Goal: Transaction & Acquisition: Purchase product/service

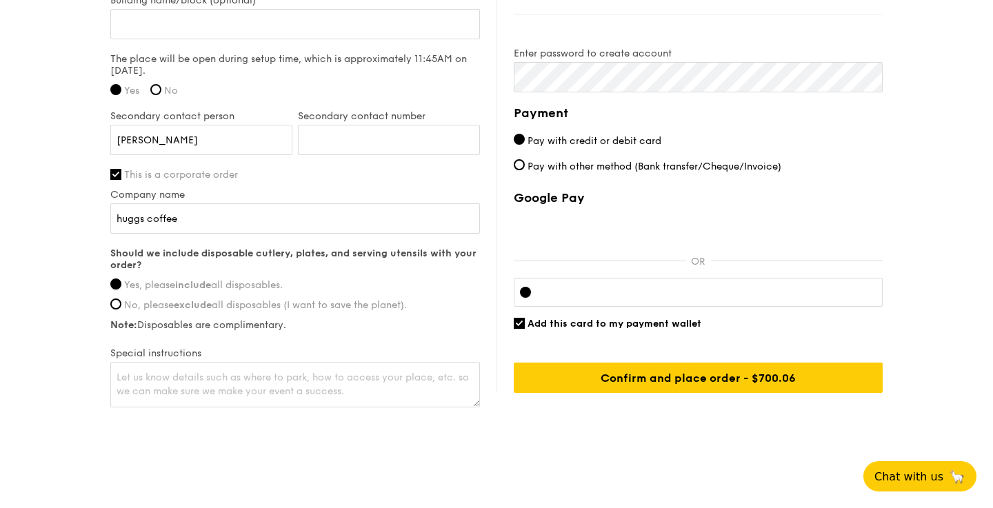
scroll to position [1097, 0]
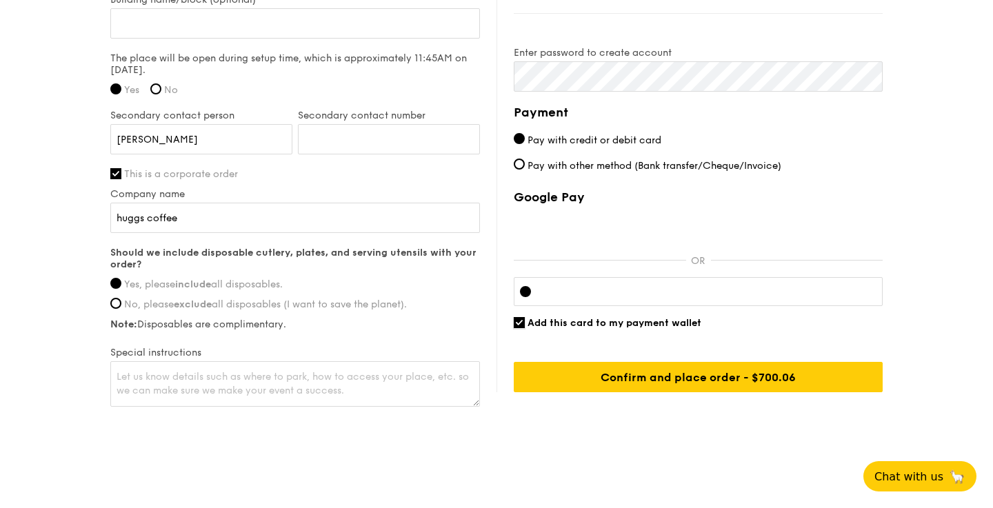
click at [520, 321] on input "Add this card to my payment wallet" at bounding box center [519, 322] width 11 height 11
checkbox input "false"
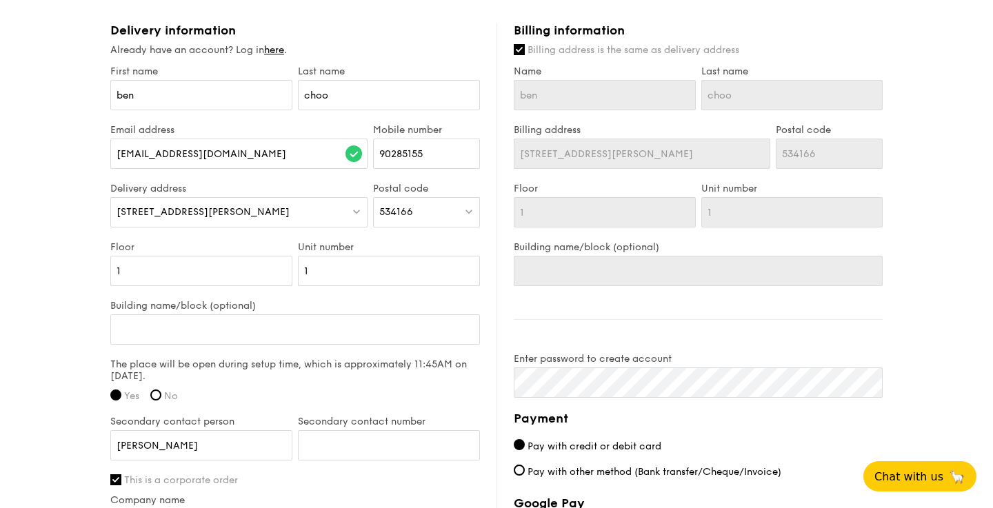
scroll to position [1109, 0]
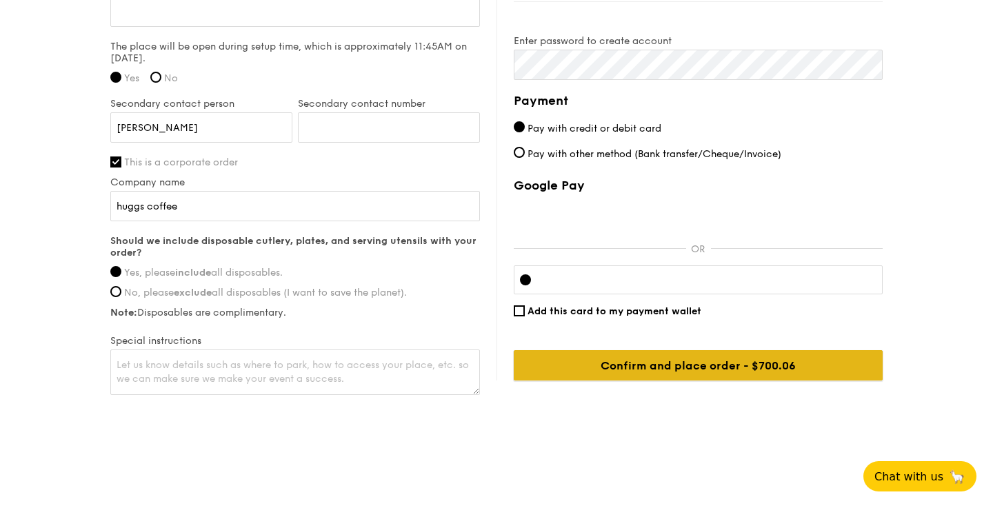
click at [714, 363] on input "Confirm and place order - $700.06" at bounding box center [698, 365] width 369 height 30
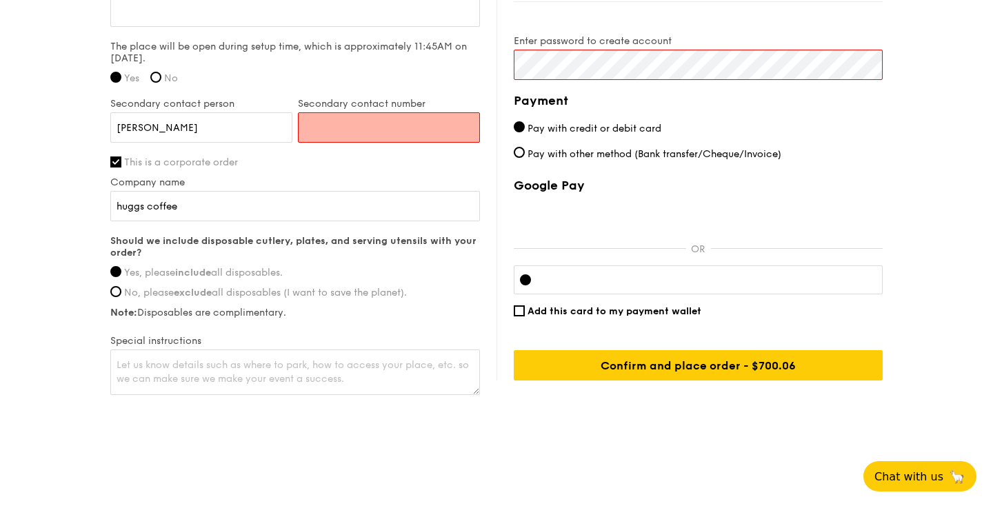
click at [423, 133] on input "Secondary contact number" at bounding box center [389, 127] width 182 height 30
click at [365, 127] on input "Secondary contact number" at bounding box center [389, 127] width 182 height 30
click at [281, 175] on div "First name [PERSON_NAME] Last name choo Email address [EMAIL_ADDRESS][DOMAIN_NA…" at bounding box center [295, 73] width 370 height 650
click at [352, 121] on input "Secondary contact number" at bounding box center [389, 127] width 182 height 30
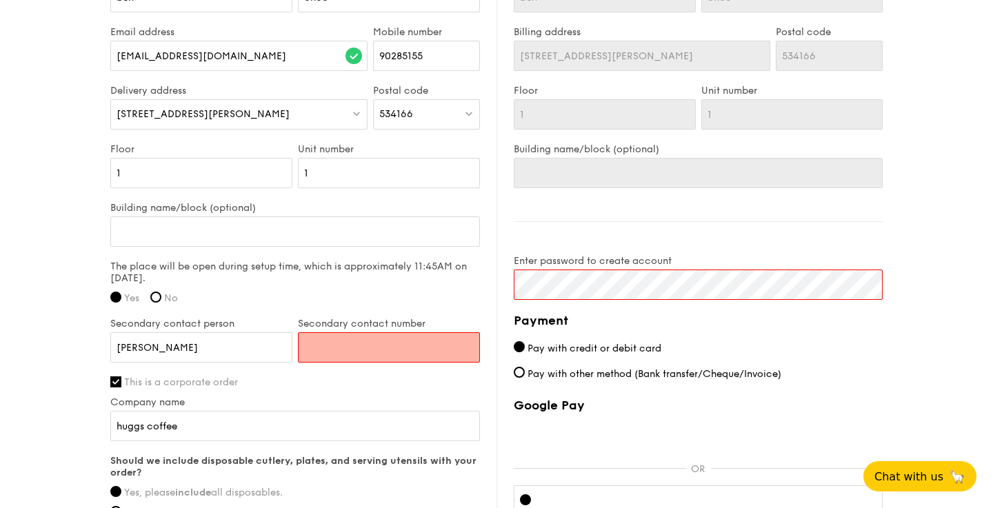
scroll to position [895, 0]
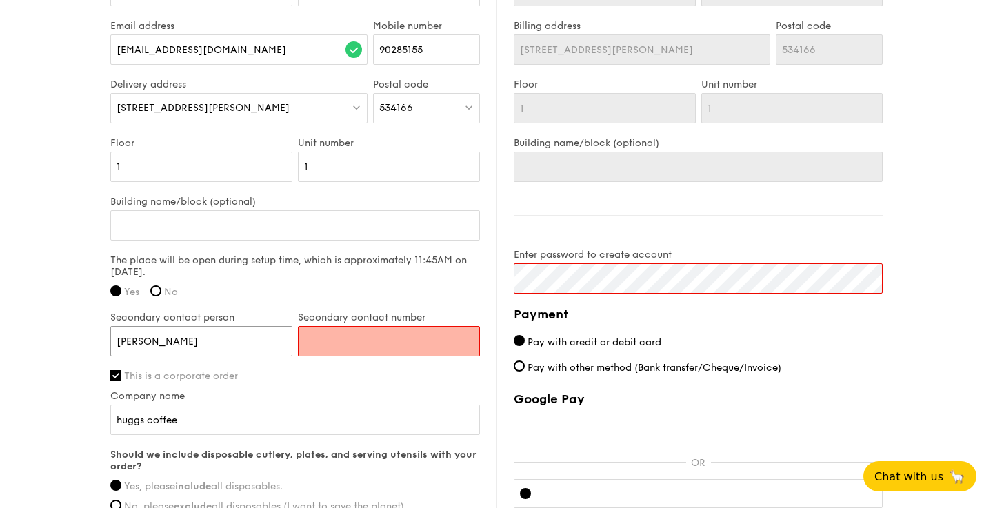
click at [233, 350] on input "[PERSON_NAME]" at bounding box center [201, 341] width 182 height 30
type input "[PERSON_NAME]"
click at [334, 343] on input "Secondary contact number" at bounding box center [389, 341] width 182 height 30
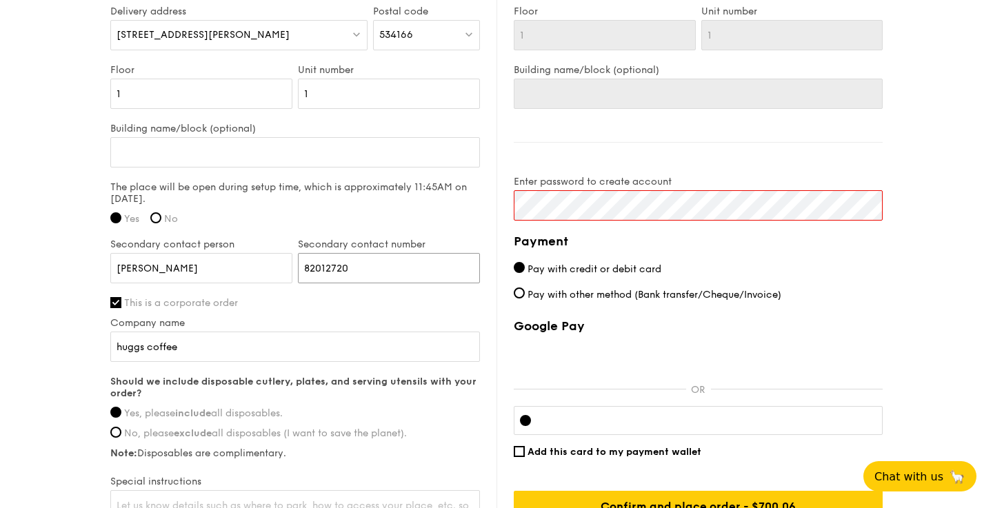
scroll to position [1109, 0]
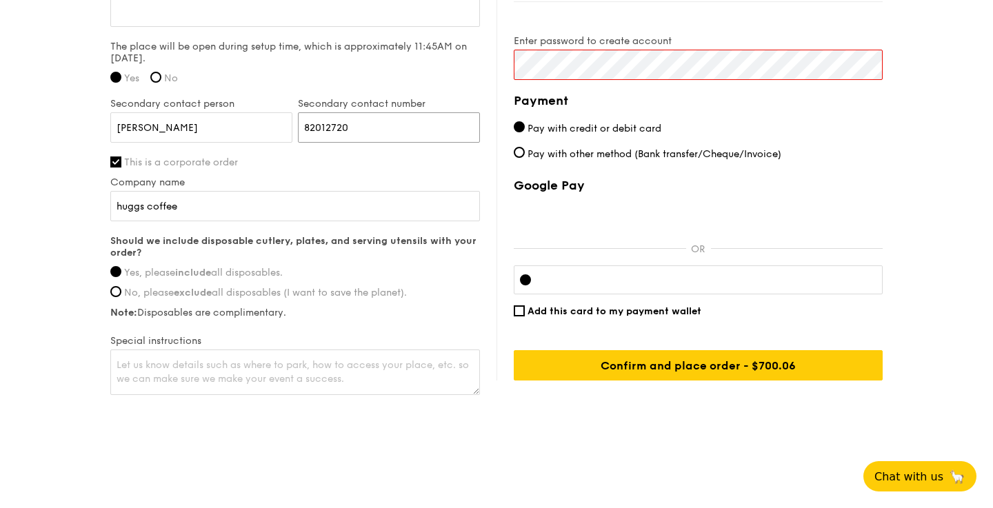
type input "82012720"
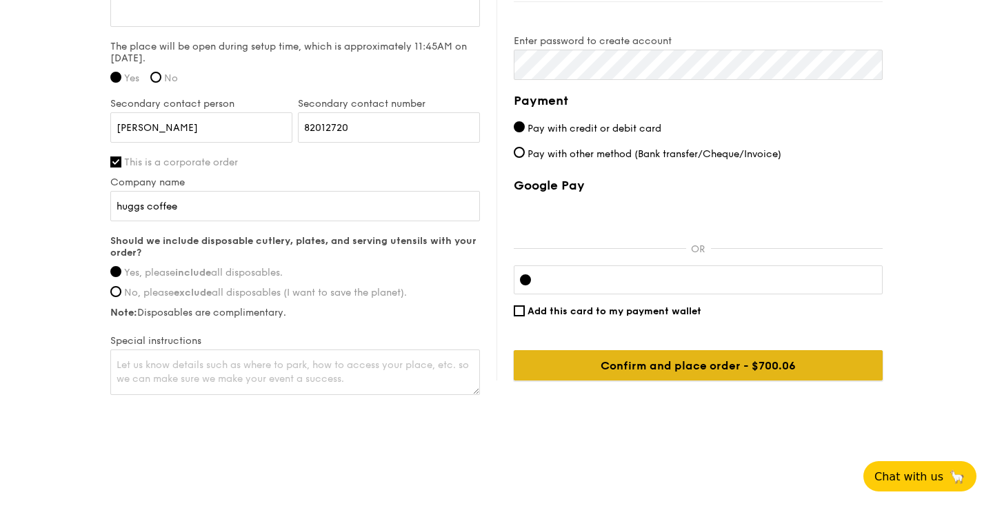
click at [683, 350] on input "Confirm and place order - $700.06" at bounding box center [698, 365] width 369 height 30
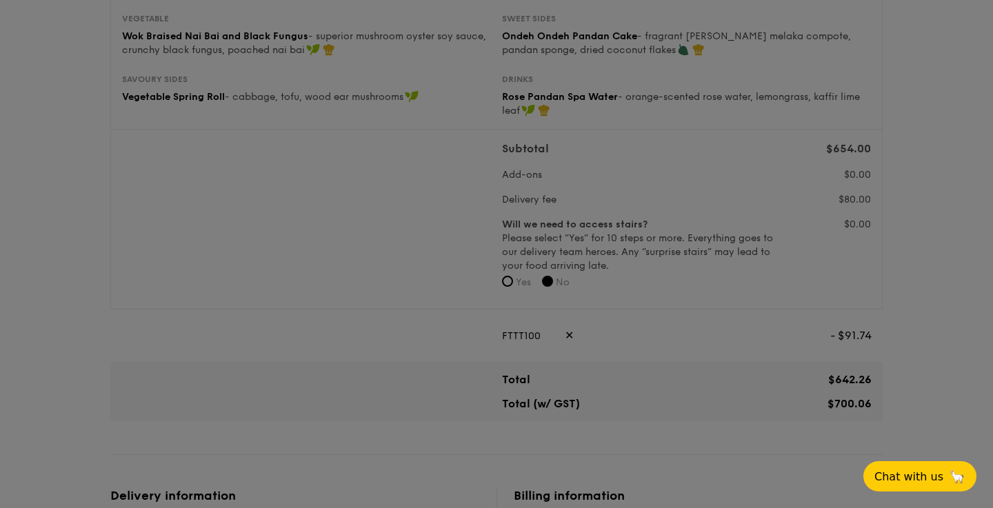
scroll to position [0, 0]
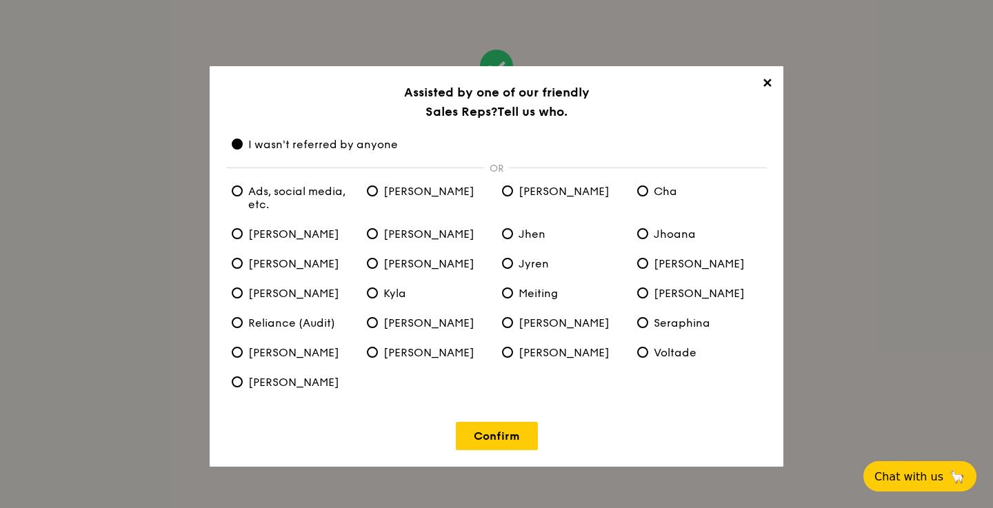
click at [380, 190] on span "[PERSON_NAME]" at bounding box center [421, 191] width 108 height 13
click at [378, 190] on input "[PERSON_NAME]" at bounding box center [372, 190] width 11 height 11
radio input "true"
radio anyone "false"
click at [510, 192] on input "[PERSON_NAME]" at bounding box center [507, 190] width 11 height 11
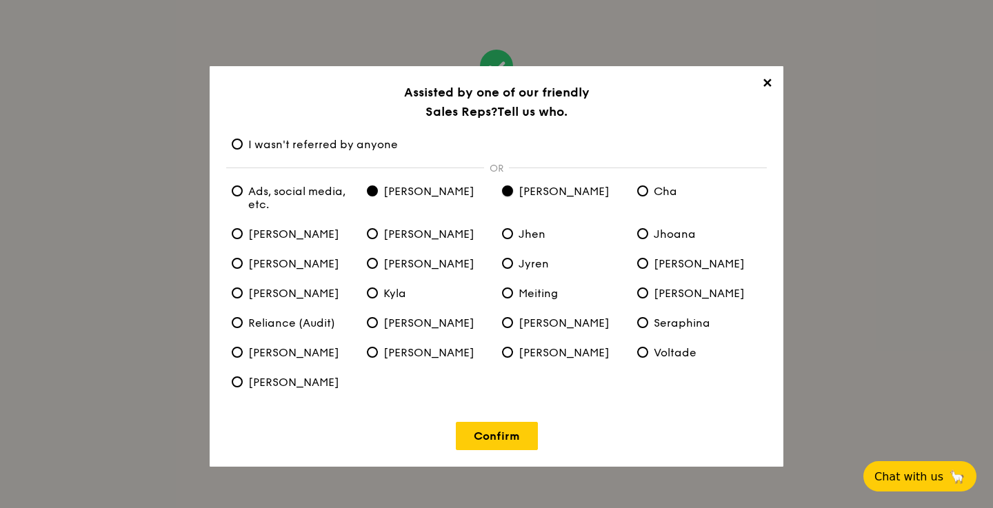
radio input "true"
click at [376, 192] on input "[PERSON_NAME]" at bounding box center [372, 190] width 11 height 11
radio input "true"
radio input "false"
click at [492, 433] on link "Confirm" at bounding box center [497, 436] width 82 height 28
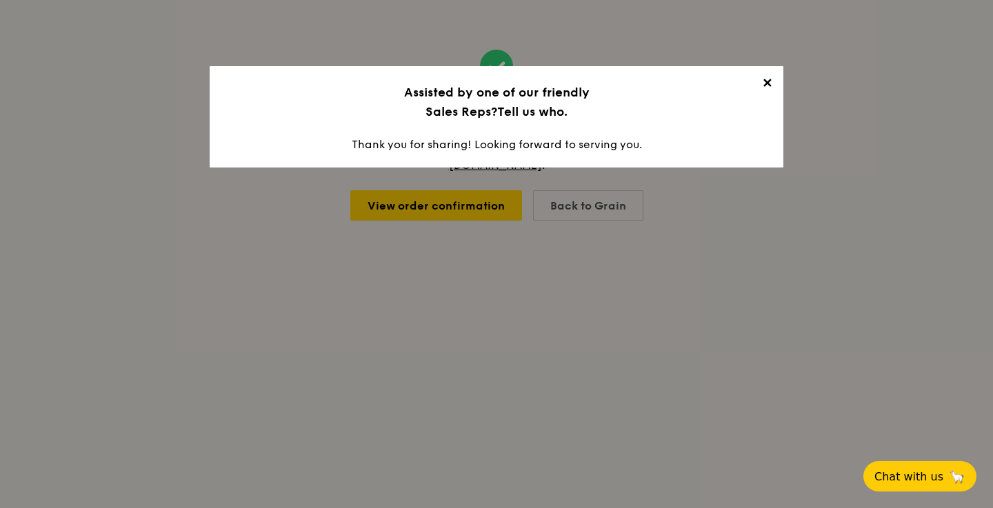
click at [769, 83] on span "✕" at bounding box center [766, 85] width 19 height 19
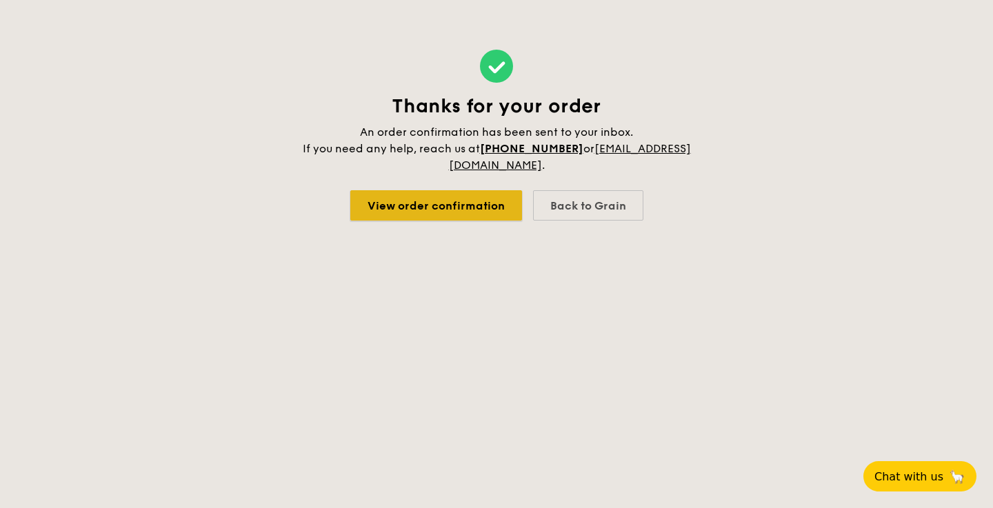
click at [453, 208] on link "View order confirmation" at bounding box center [436, 205] width 172 height 30
